Goal: Information Seeking & Learning: Learn about a topic

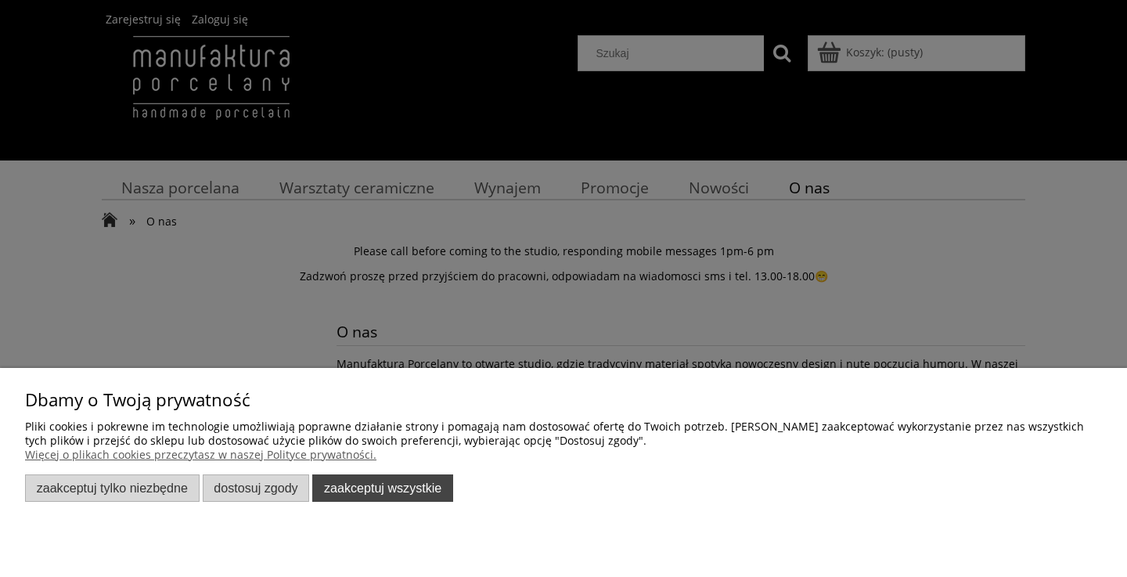
click at [387, 483] on button "Zaakceptuj wszystkie" at bounding box center [382, 487] width 141 height 27
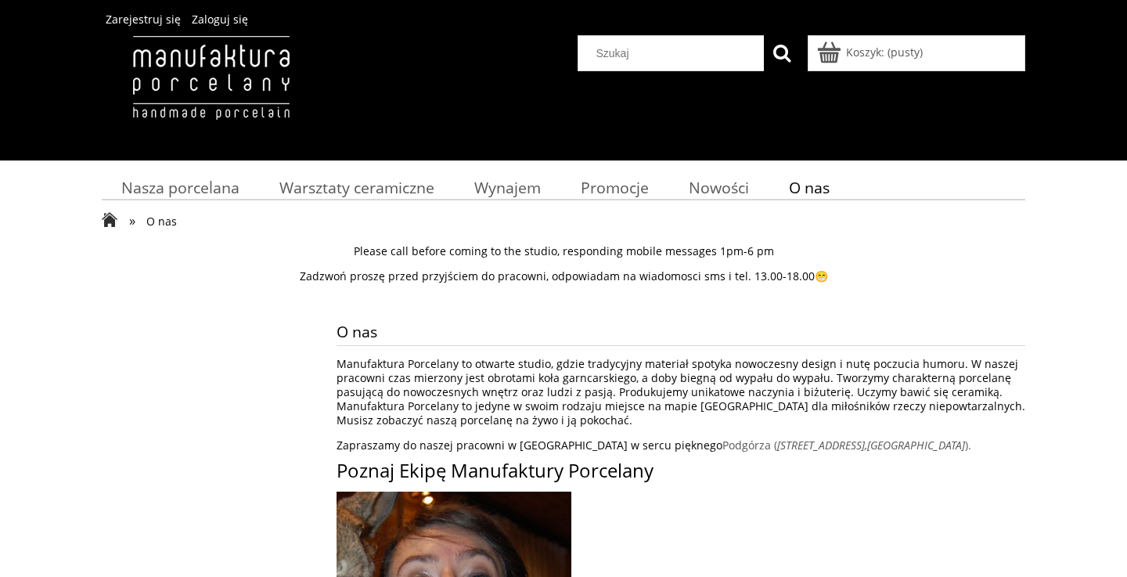
click at [358, 203] on nav "Nasza porcelana Kubki" at bounding box center [563, 186] width 923 height 45
click at [348, 192] on span "Warsztaty ceramiczne" at bounding box center [356, 187] width 155 height 21
